Goal: Information Seeking & Learning: Learn about a topic

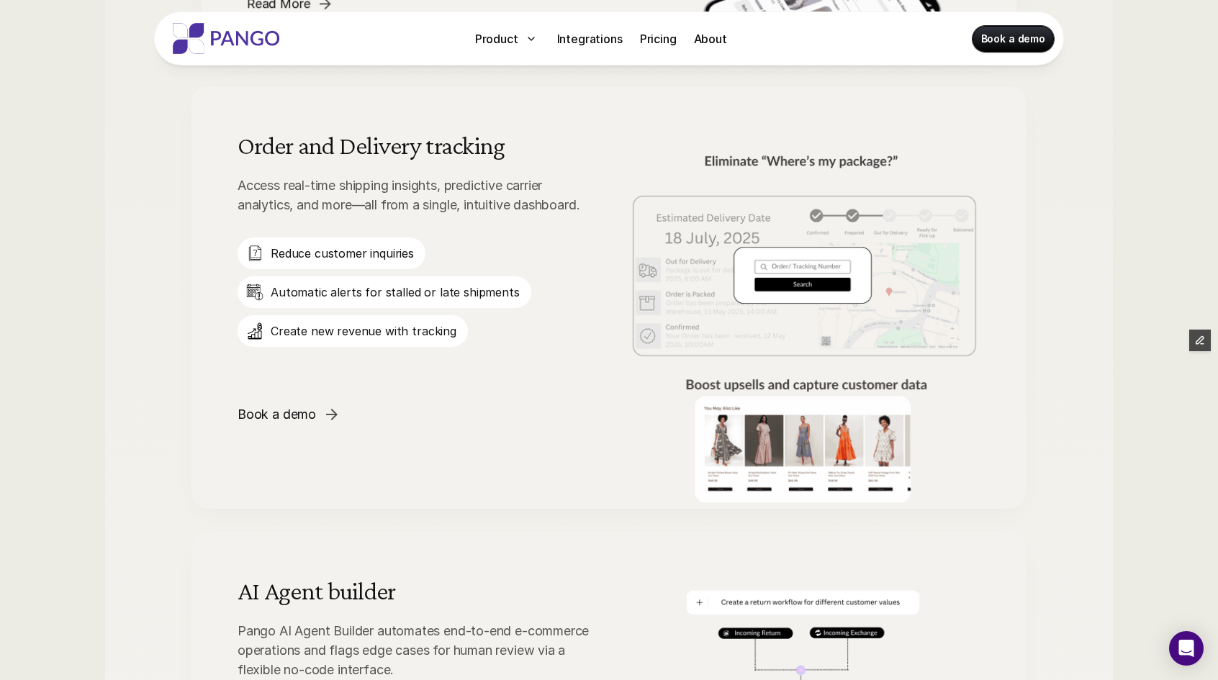
scroll to position [1766, 0]
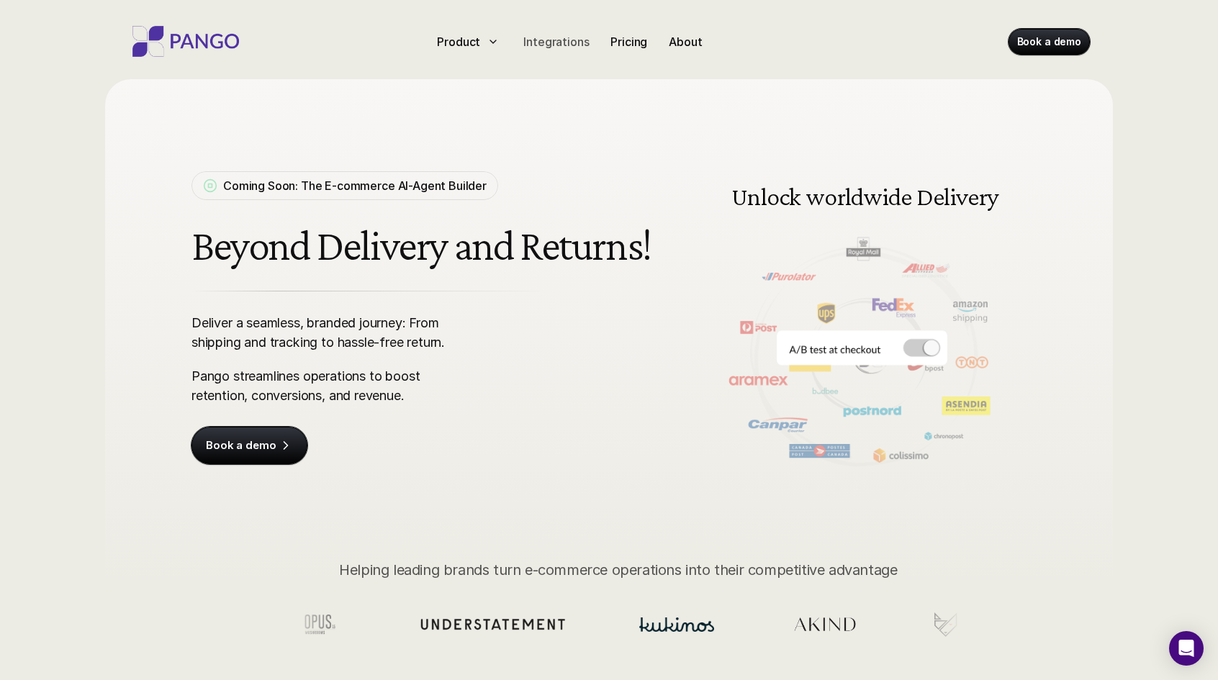
click at [533, 42] on p "Integrations" at bounding box center [556, 41] width 66 height 17
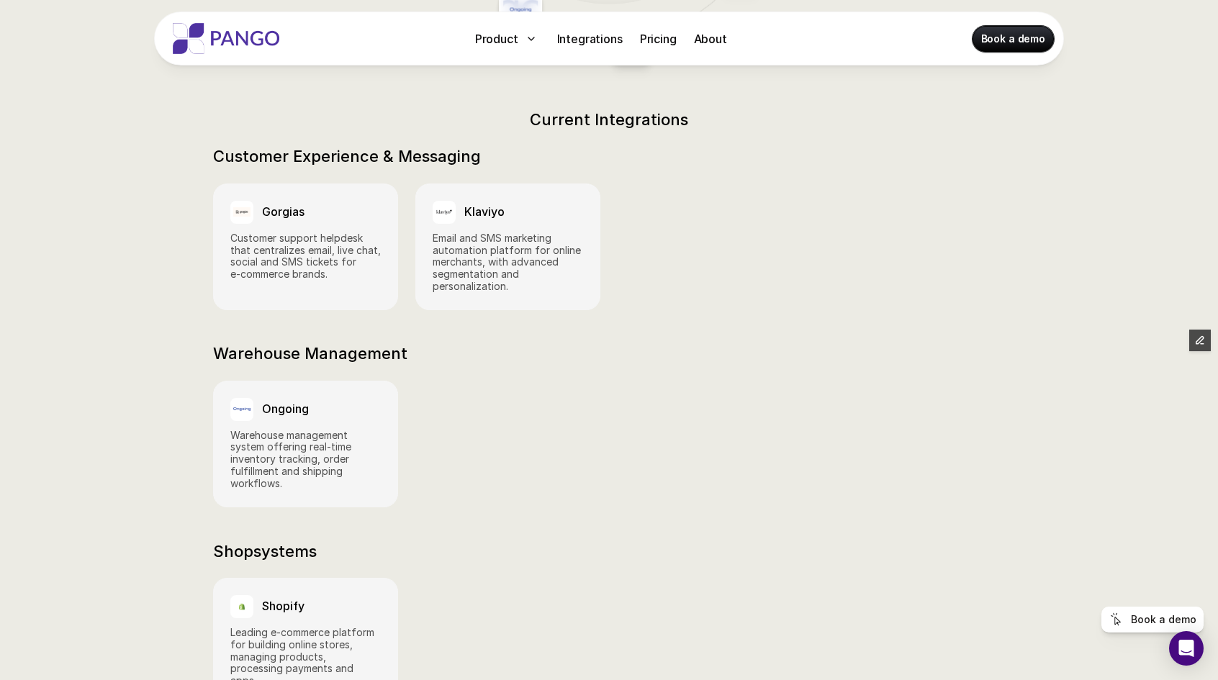
scroll to position [572, 0]
